Goal: Task Accomplishment & Management: Complete application form

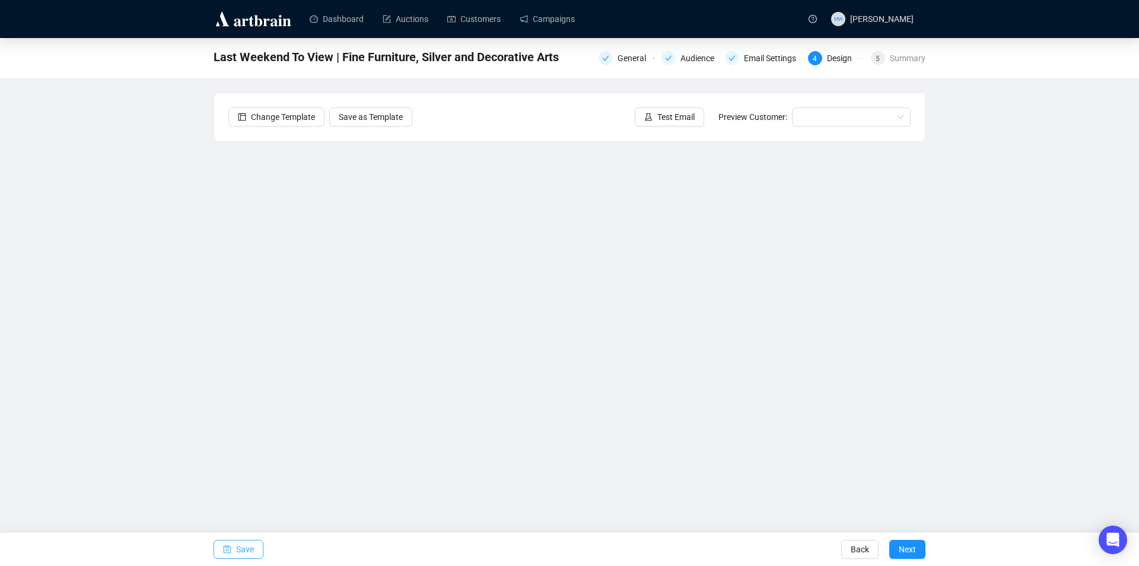
click at [233, 547] on button "Save" at bounding box center [239, 548] width 50 height 19
click at [249, 551] on span "Save" at bounding box center [245, 548] width 18 height 33
click at [245, 546] on span "Save" at bounding box center [245, 548] width 18 height 33
click at [249, 542] on span "Save" at bounding box center [245, 548] width 18 height 33
click at [233, 551] on button "Save" at bounding box center [239, 548] width 50 height 19
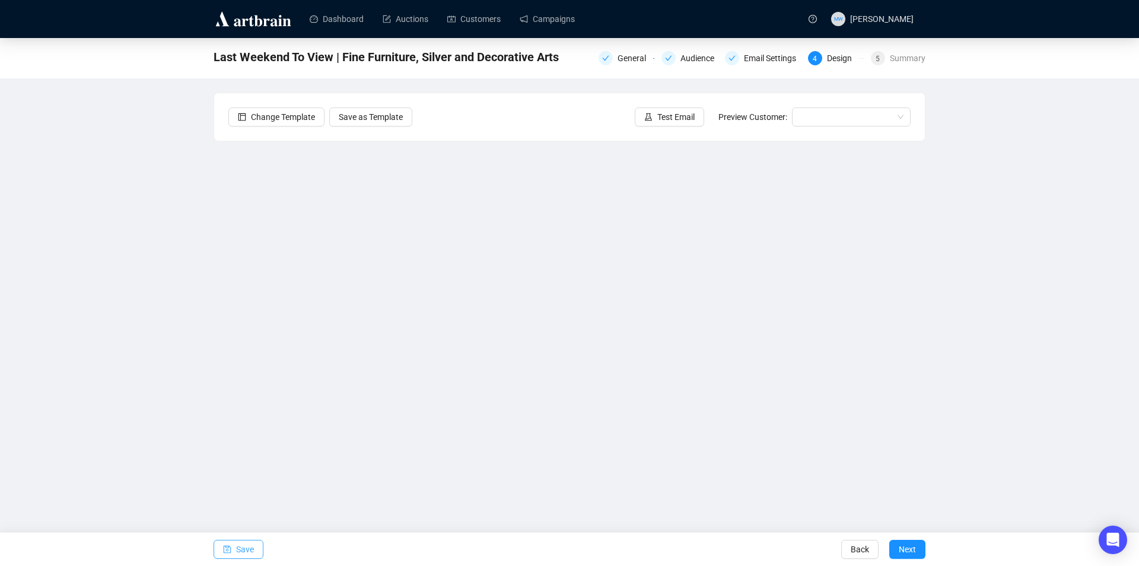
click at [246, 545] on span "Save" at bounding box center [245, 548] width 18 height 33
click at [240, 555] on span "Save" at bounding box center [245, 548] width 18 height 33
click at [246, 552] on span "Save" at bounding box center [245, 548] width 18 height 33
click at [234, 548] on button "Save" at bounding box center [239, 548] width 50 height 19
click at [243, 550] on span "Save" at bounding box center [245, 548] width 18 height 33
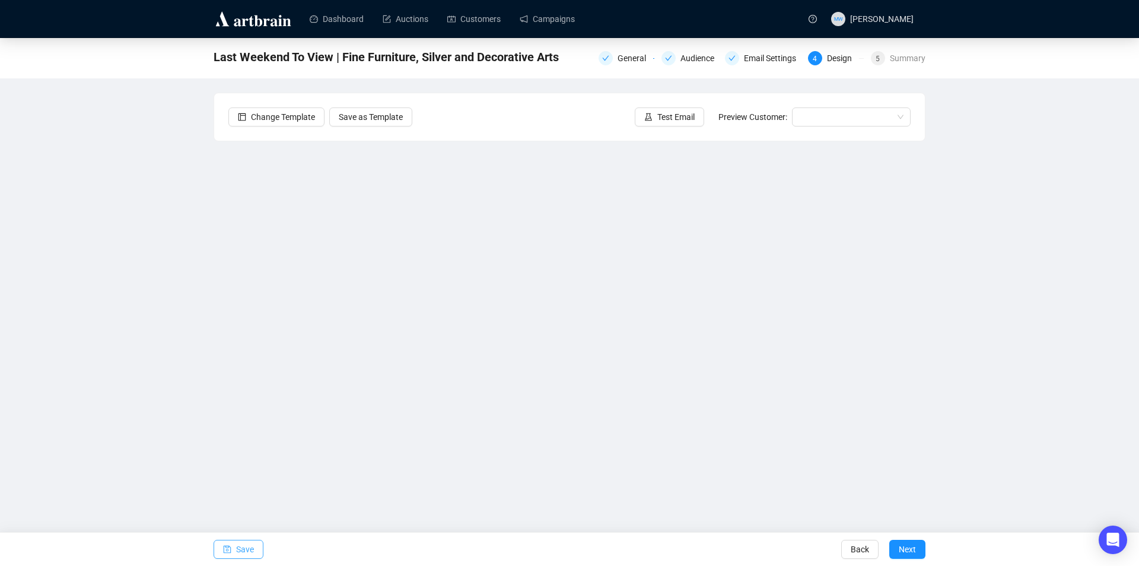
click at [261, 553] on button "Save" at bounding box center [239, 548] width 50 height 19
click at [245, 545] on span "Save" at bounding box center [245, 548] width 18 height 33
click at [251, 555] on span "Save" at bounding box center [245, 548] width 18 height 33
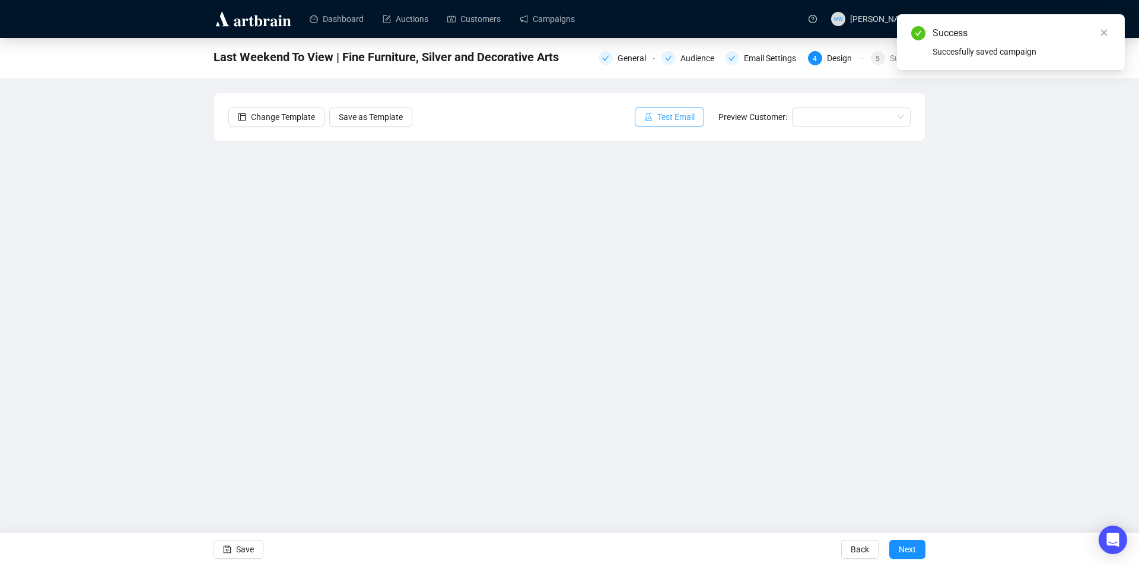
click at [669, 113] on span "Test Email" at bounding box center [676, 116] width 37 height 13
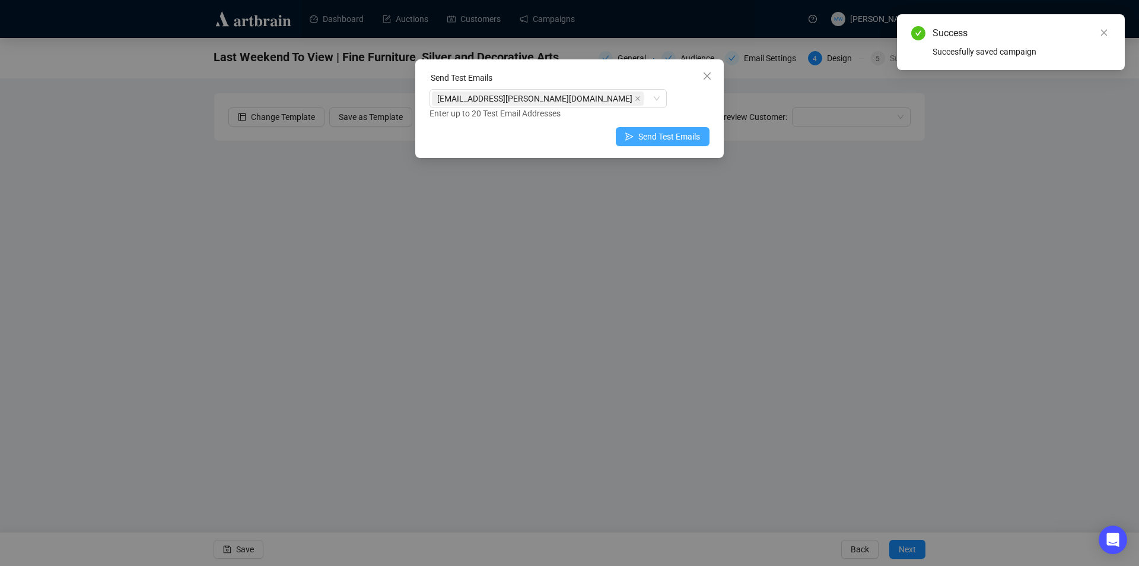
click at [655, 134] on span "Send Test Emails" at bounding box center [670, 136] width 62 height 13
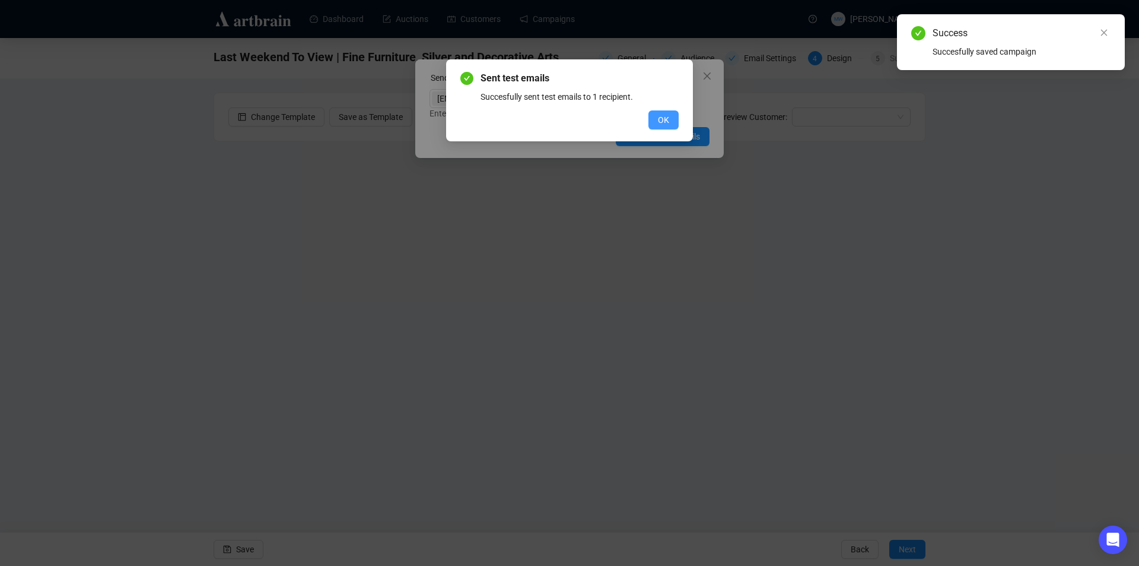
click at [663, 114] on span "OK" at bounding box center [663, 119] width 11 height 13
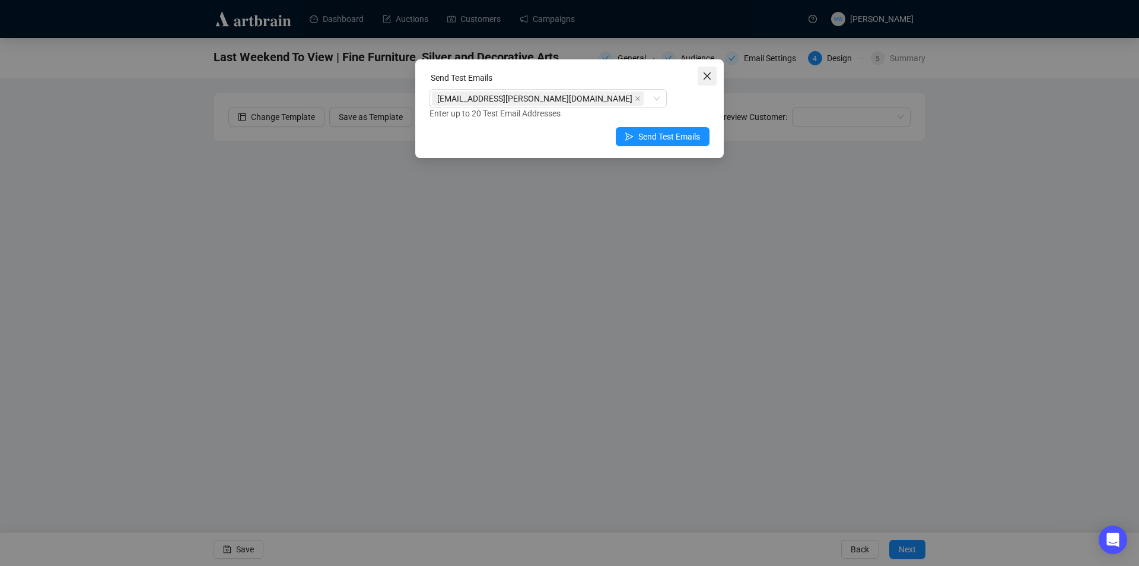
click at [708, 78] on icon "close" at bounding box center [707, 75] width 9 height 9
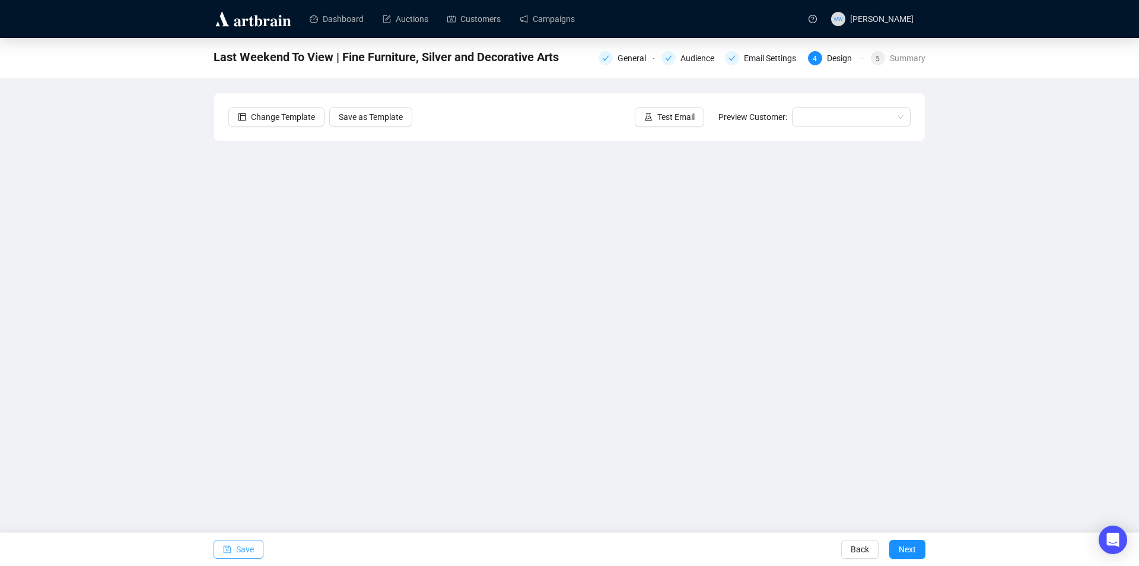
click at [239, 548] on span "Save" at bounding box center [245, 548] width 18 height 33
click at [758, 55] on div "Email Settings" at bounding box center [773, 58] width 59 height 14
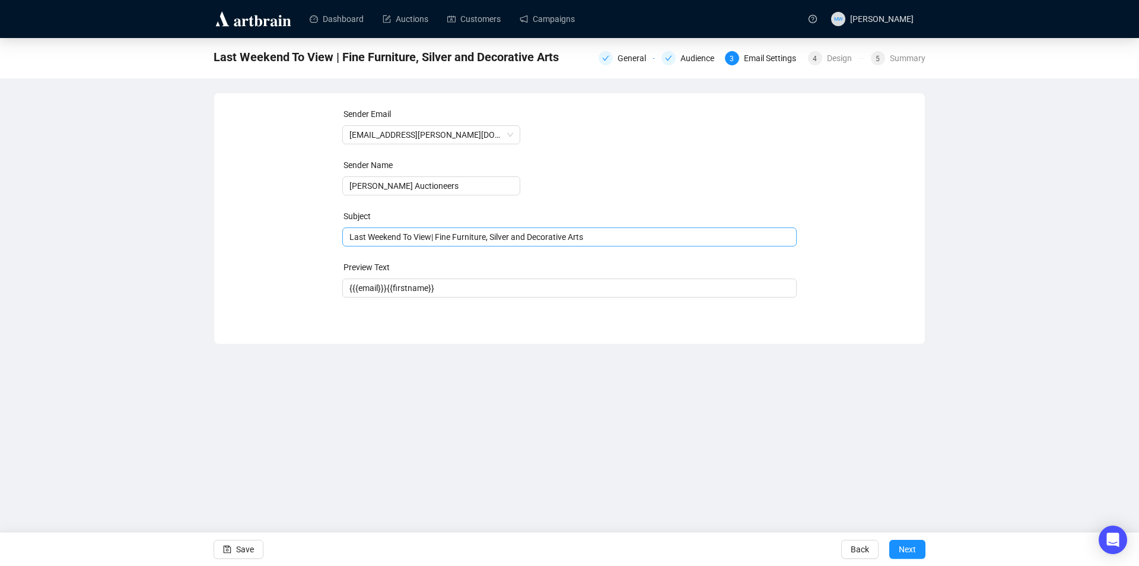
click at [429, 236] on span "Last Weekend To View| Fine Furniture, Silver and Decorative Arts" at bounding box center [569, 236] width 455 height 9
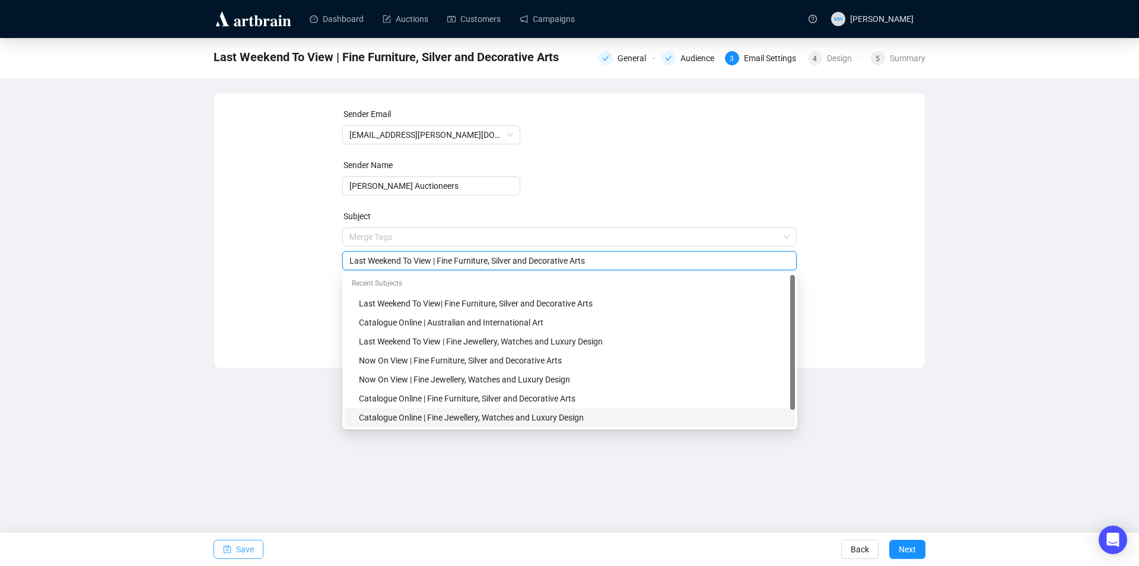
type input "Last Weekend To View | Fine Furniture, Silver and Decorative Arts"
click at [253, 556] on button "Save" at bounding box center [239, 548] width 50 height 19
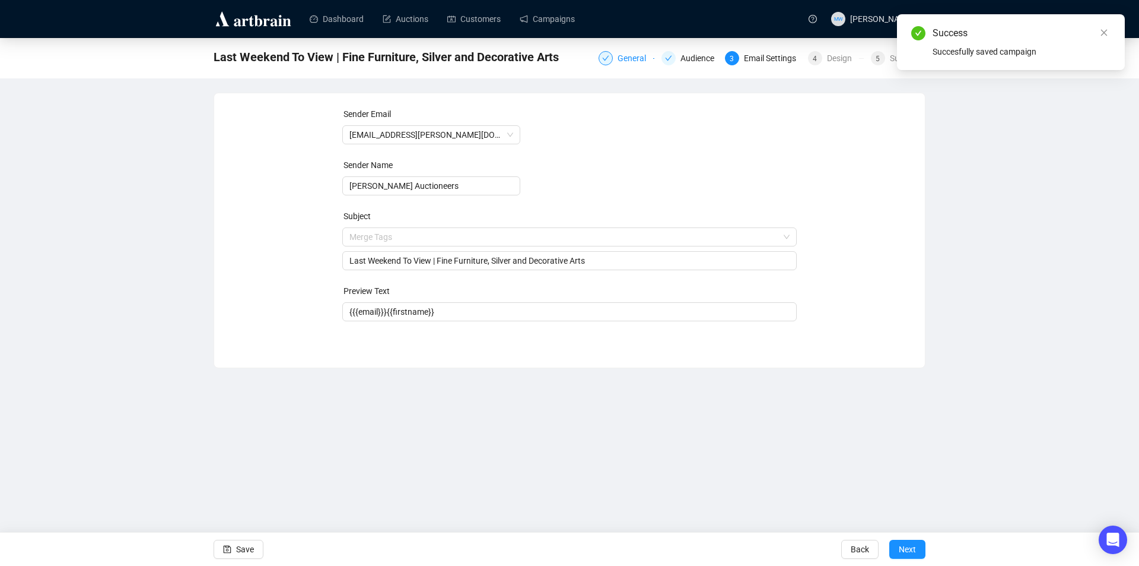
click at [624, 62] on div "General" at bounding box center [636, 58] width 36 height 14
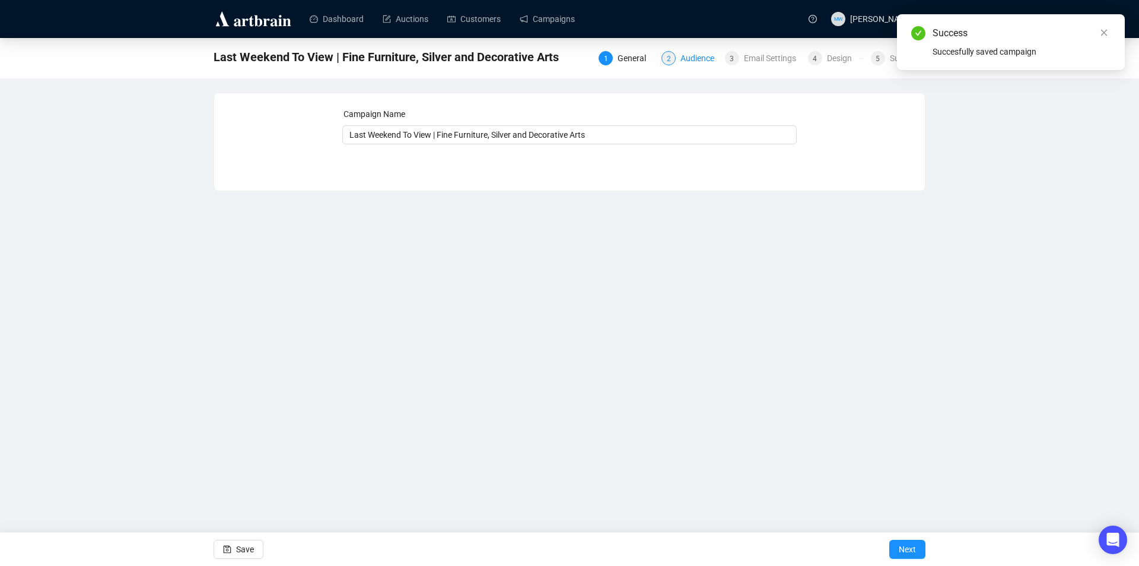
click at [699, 57] on div "Audience" at bounding box center [701, 58] width 41 height 14
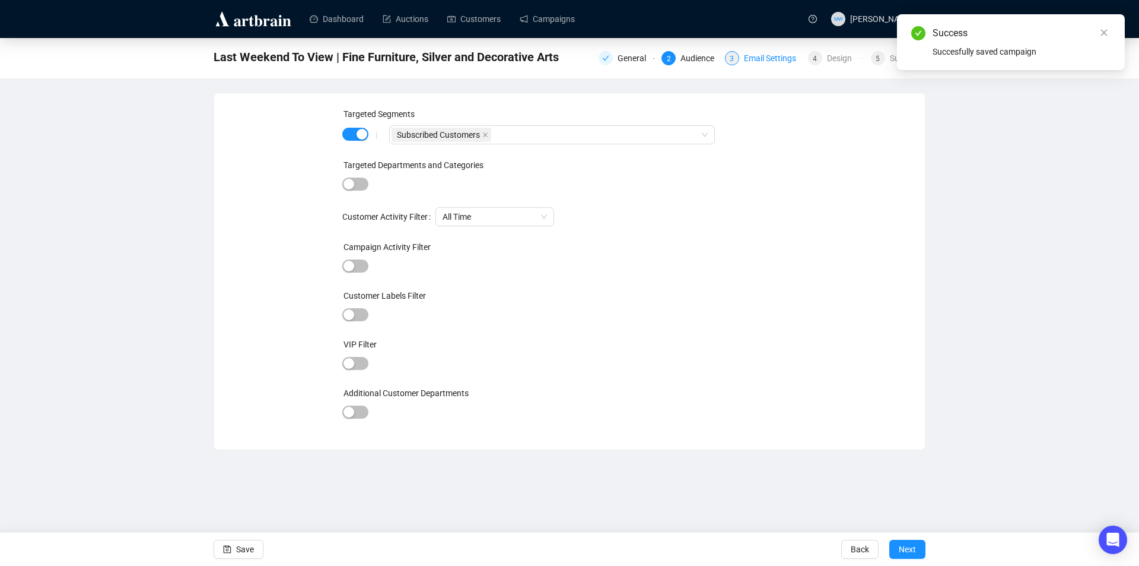
click at [768, 61] on div "Email Settings" at bounding box center [773, 58] width 59 height 14
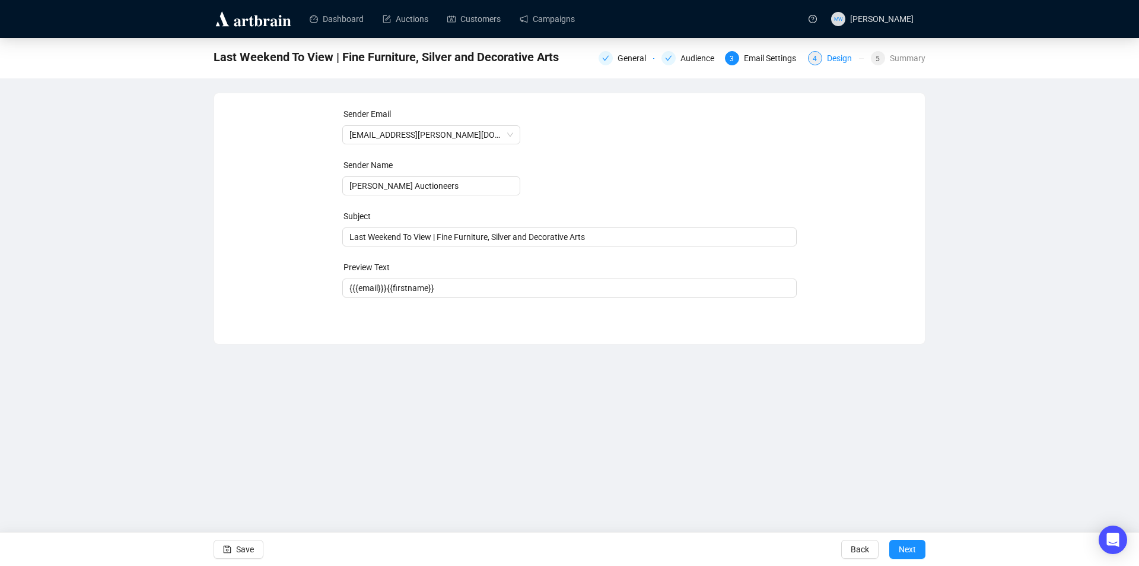
click at [820, 59] on div "4" at bounding box center [815, 58] width 14 height 14
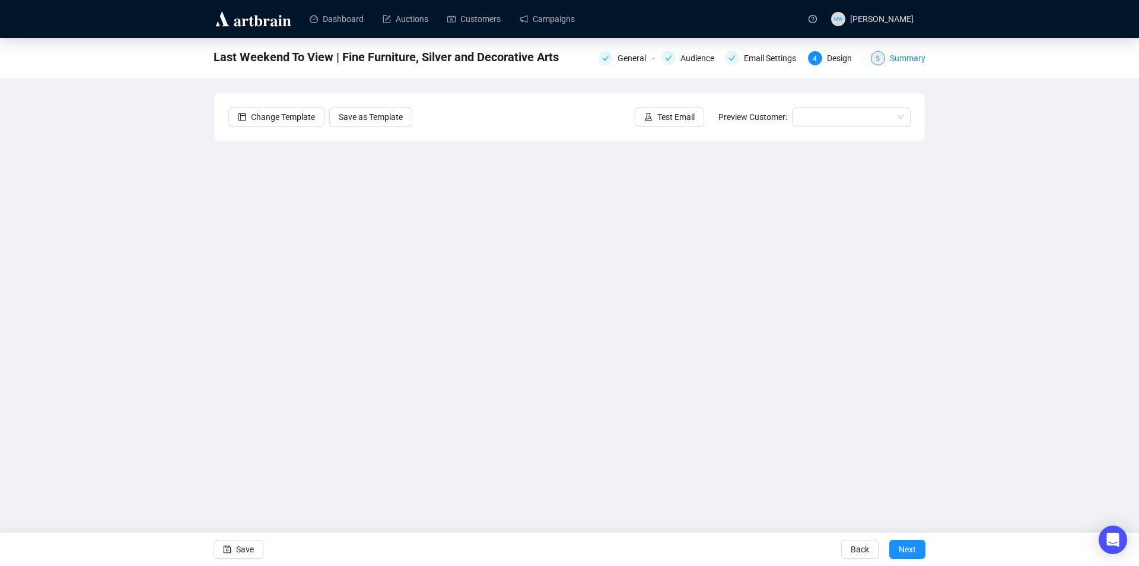
click at [915, 62] on div "Summary" at bounding box center [908, 58] width 36 height 14
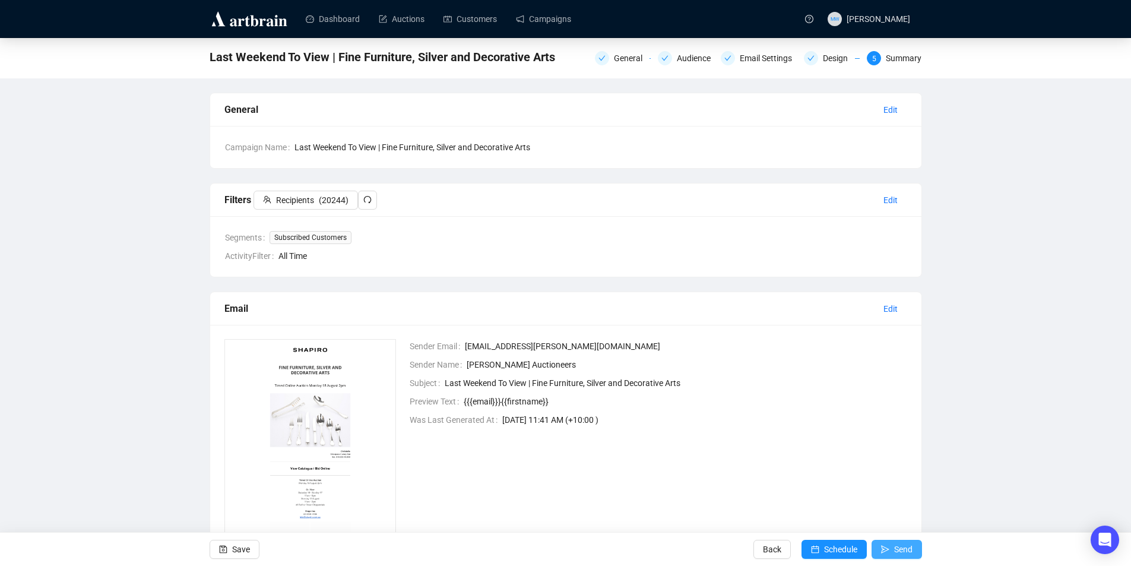
click at [901, 548] on span "Send" at bounding box center [903, 548] width 18 height 33
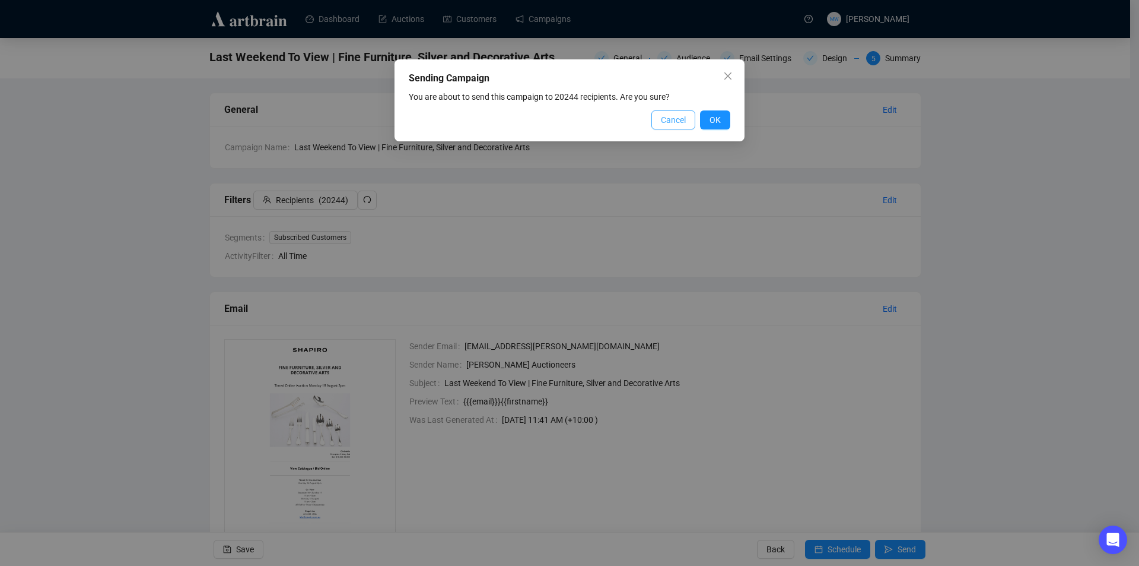
click at [674, 124] on span "Cancel" at bounding box center [673, 119] width 25 height 13
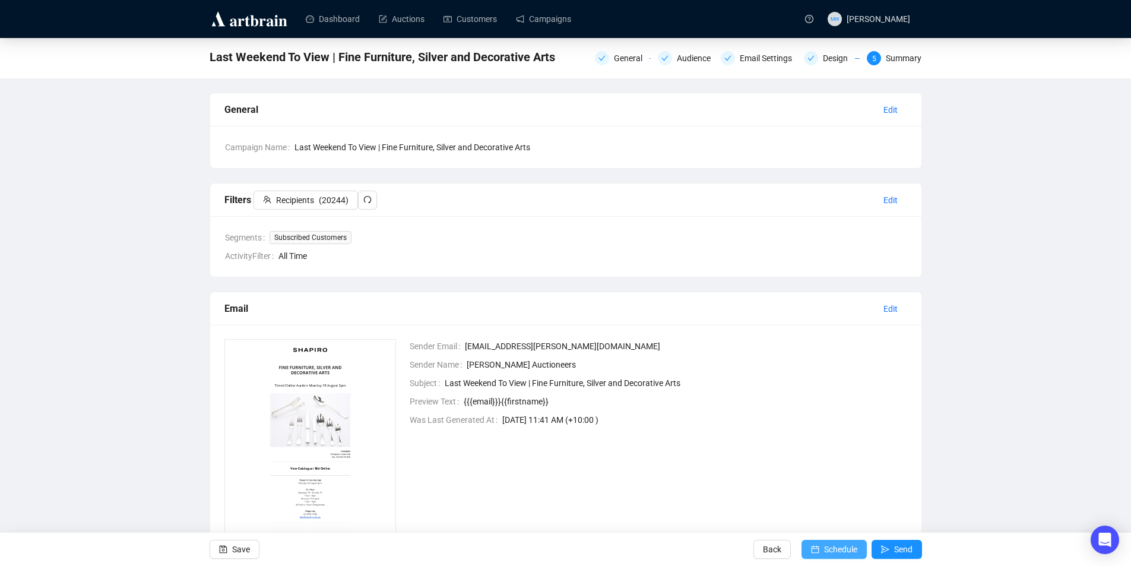
click at [831, 545] on span "Schedule" at bounding box center [840, 548] width 33 height 33
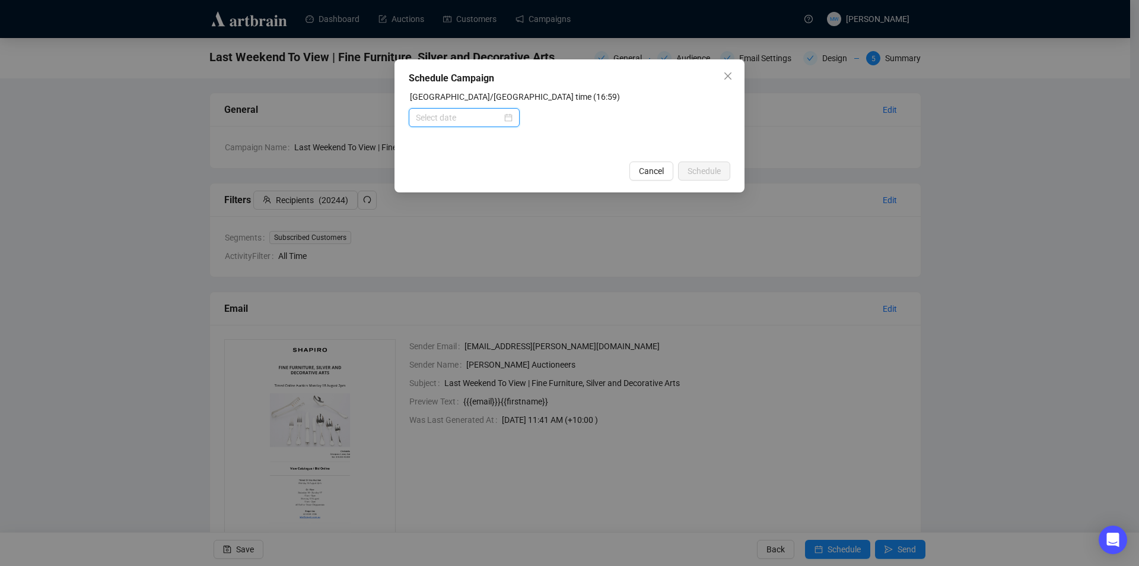
click at [485, 118] on input at bounding box center [459, 117] width 86 height 13
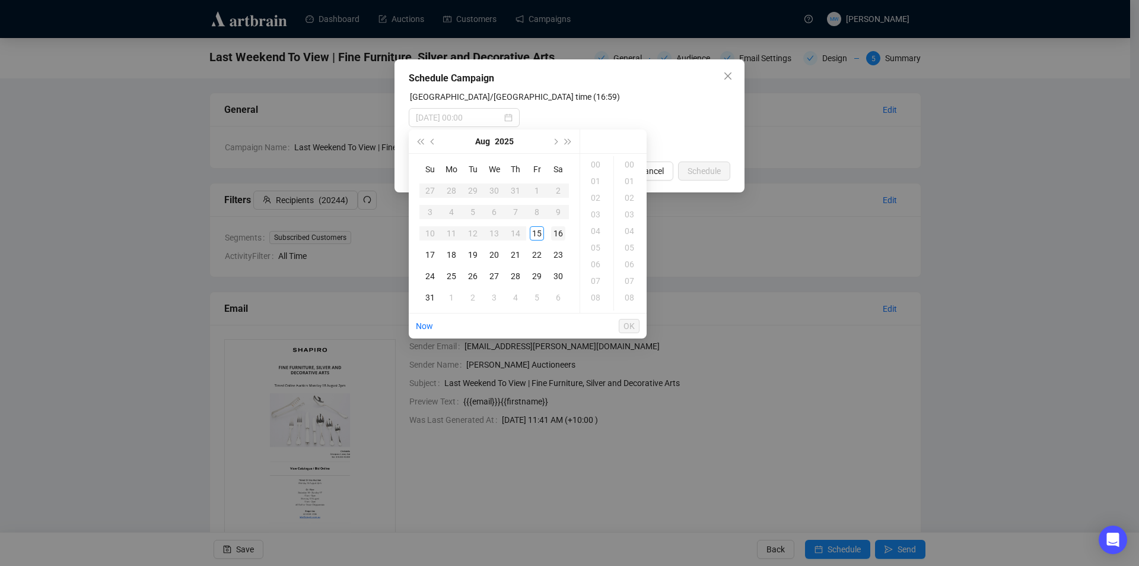
click at [563, 236] on div "16" at bounding box center [558, 233] width 14 height 14
click at [596, 249] on div "09" at bounding box center [597, 254] width 28 height 17
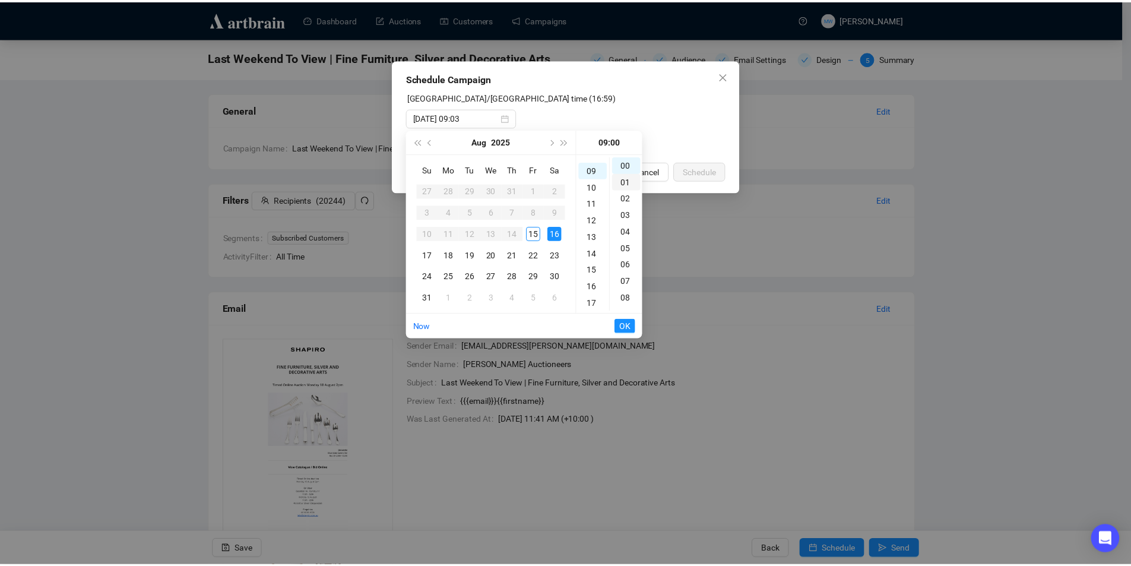
scroll to position [150, 0]
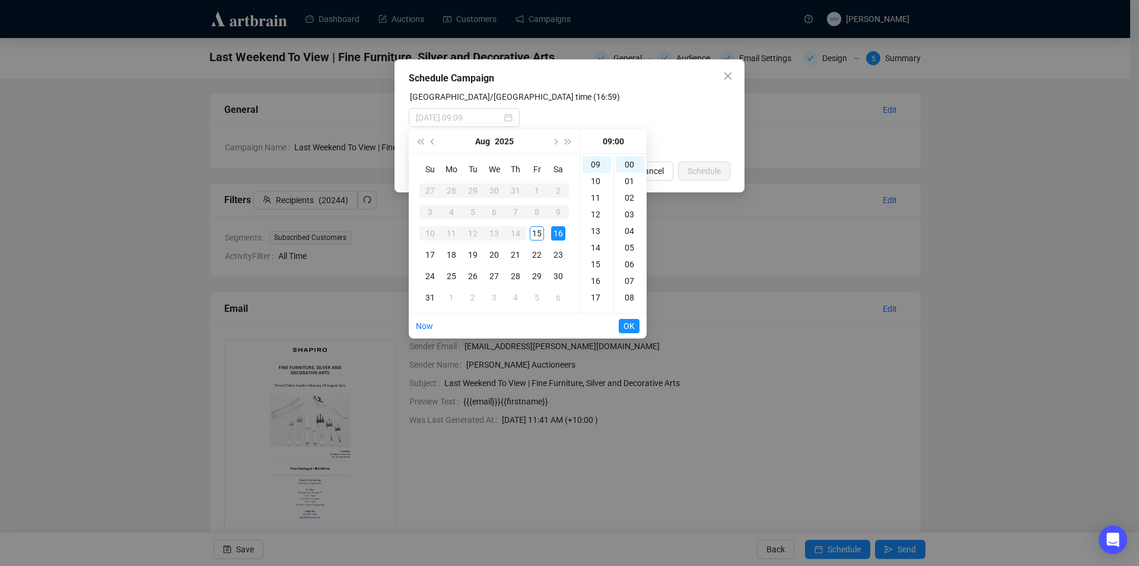
type input "[DATE] 09:00"
click at [629, 323] on span "OK" at bounding box center [629, 326] width 11 height 23
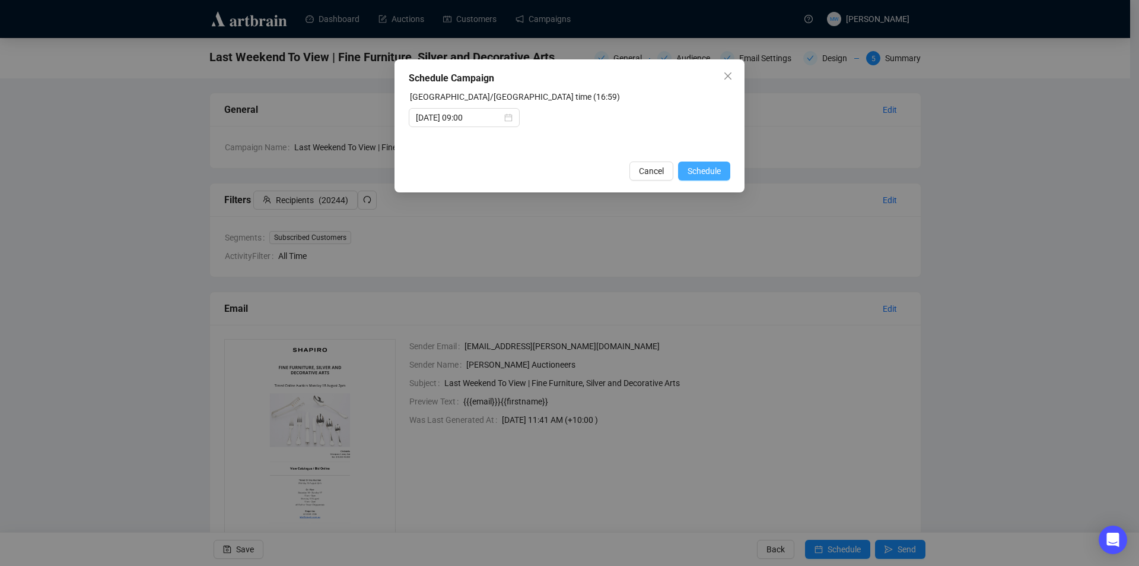
click at [717, 174] on span "Schedule" at bounding box center [704, 170] width 33 height 13
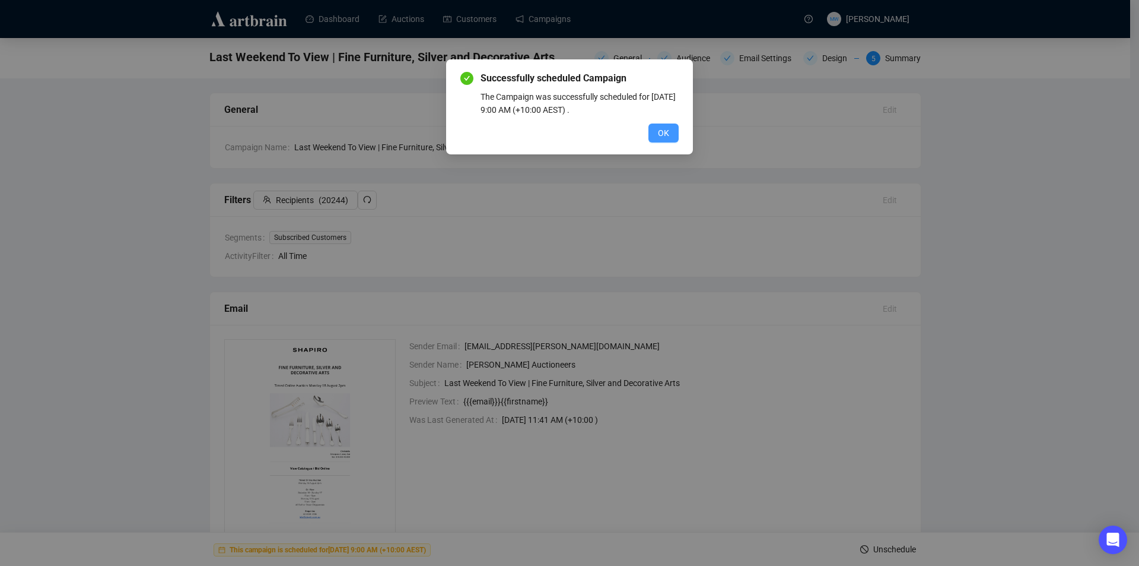
click at [668, 131] on span "OK" at bounding box center [663, 132] width 11 height 13
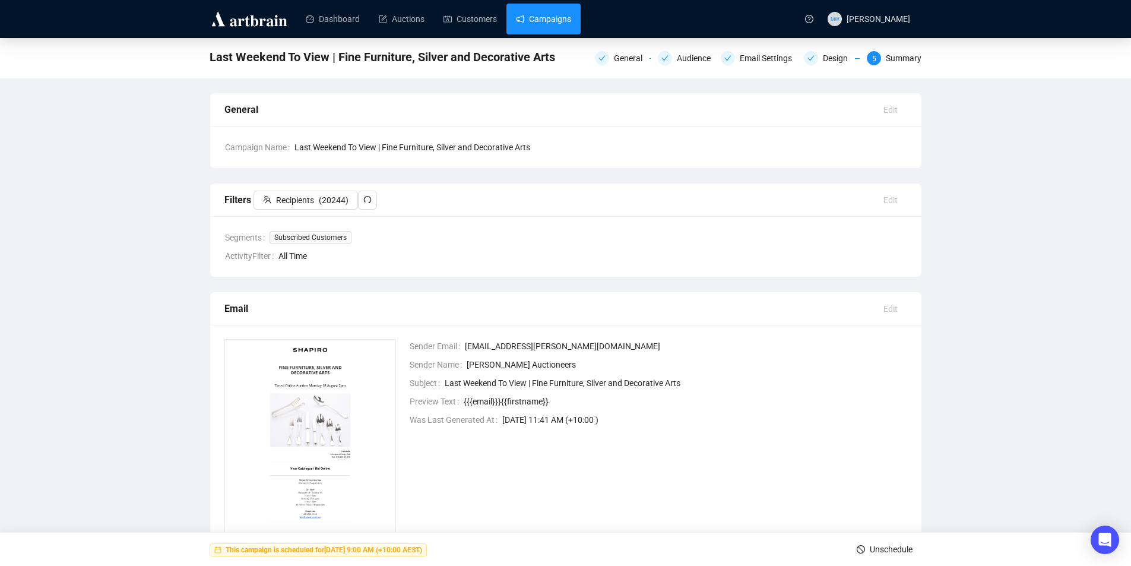
click at [555, 14] on link "Campaigns" at bounding box center [543, 19] width 55 height 31
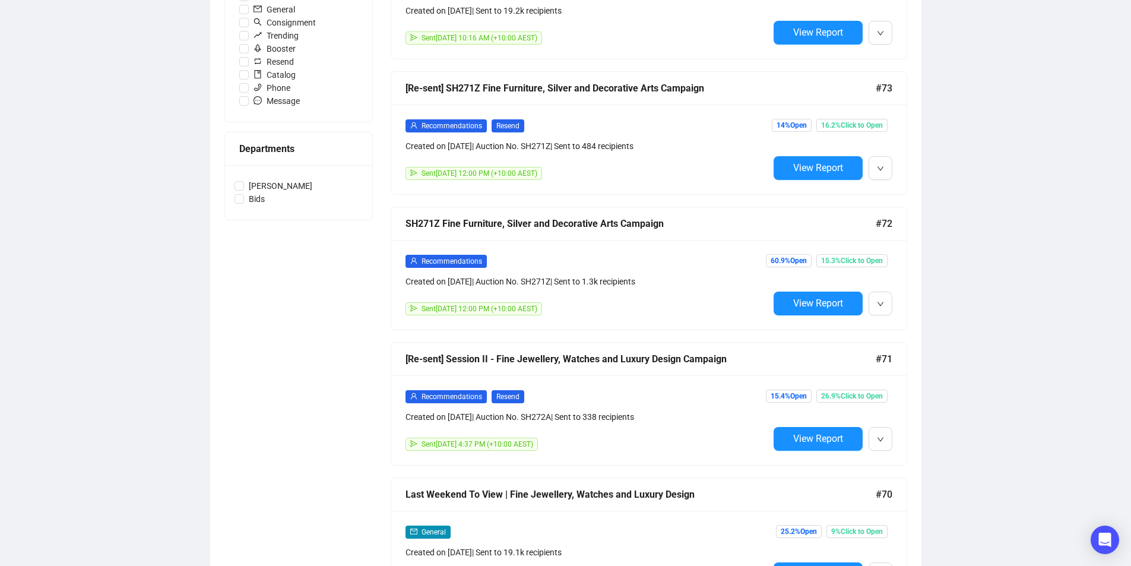
scroll to position [475, 0]
